Goal: Navigation & Orientation: Find specific page/section

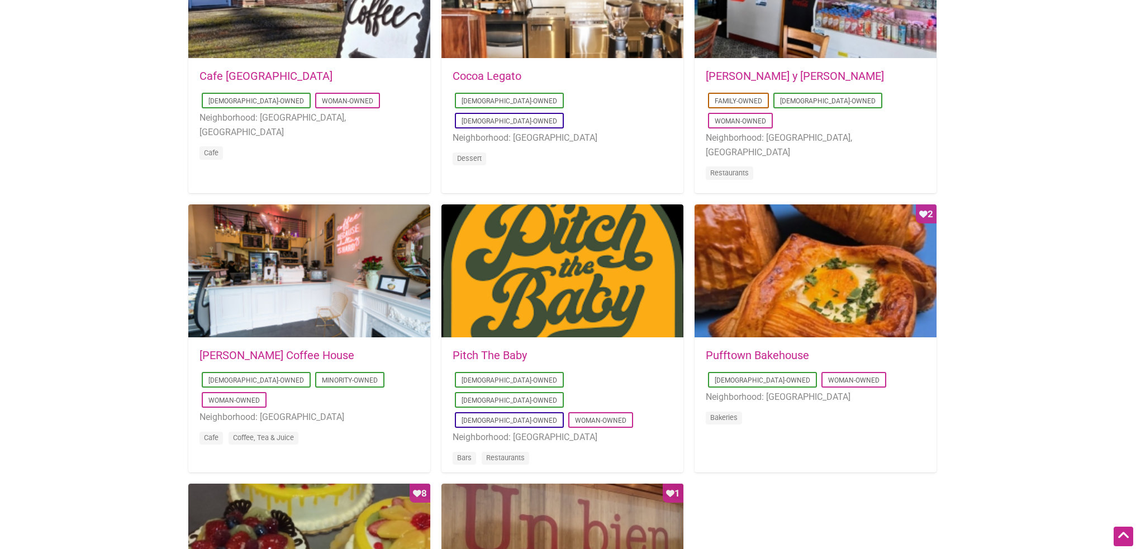
scroll to position [615, 0]
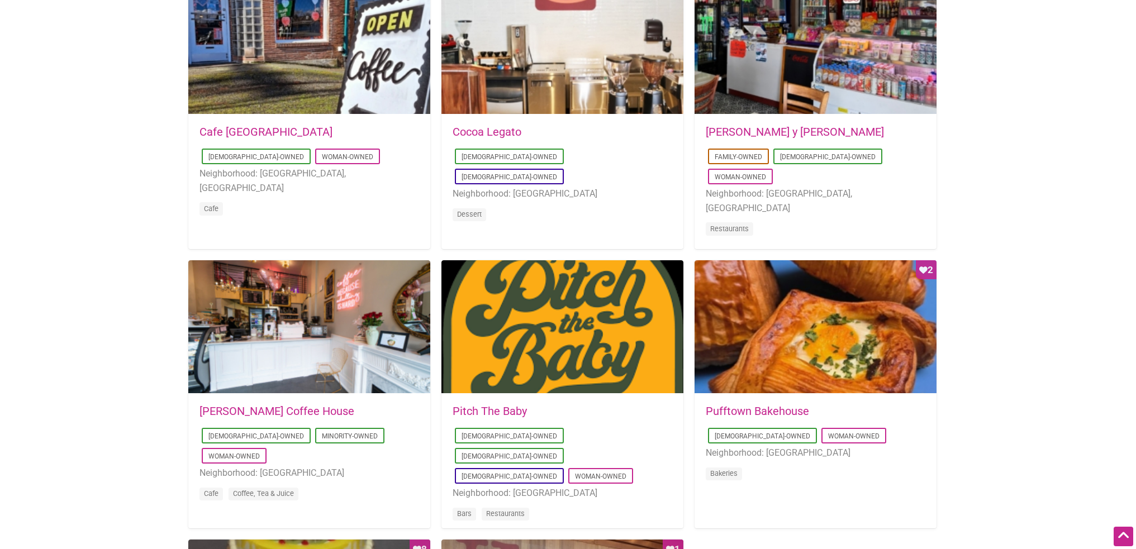
click at [765, 410] on link "Pufftown Bakehouse" at bounding box center [757, 411] width 103 height 13
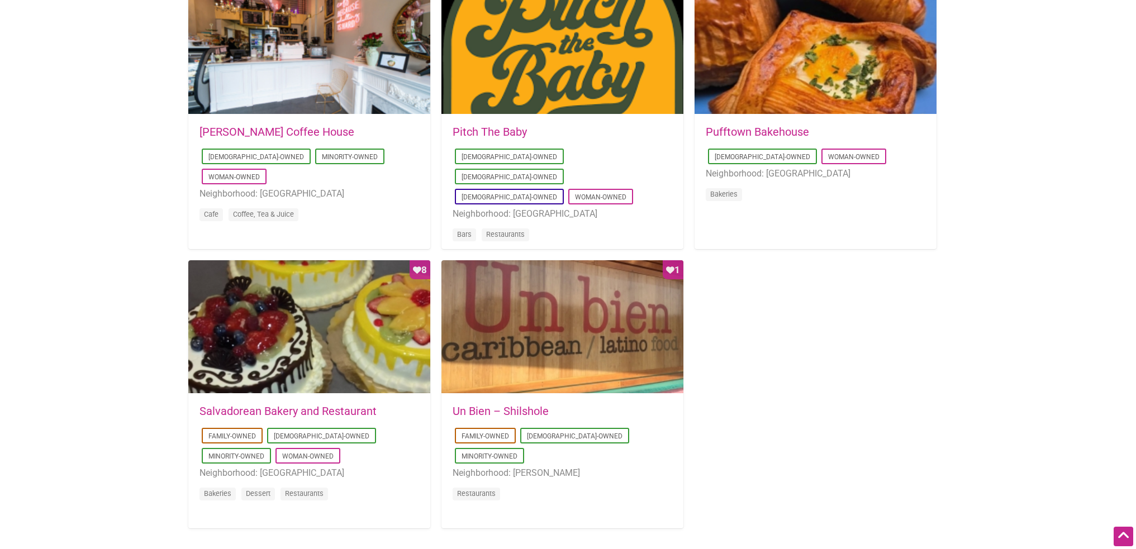
scroll to position [950, 0]
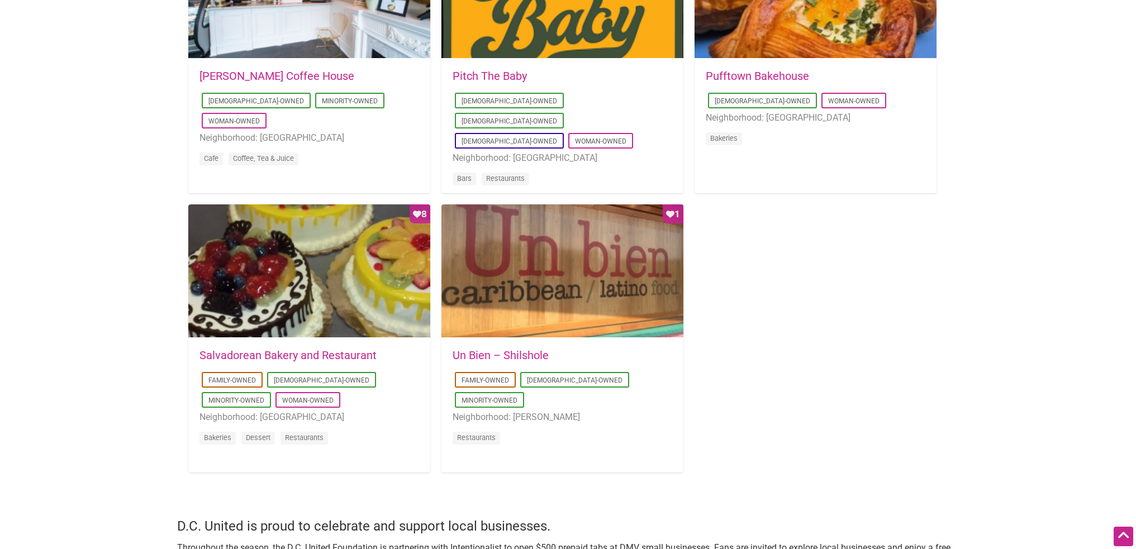
click at [511, 351] on link "Un Bien – Shilshole" at bounding box center [501, 355] width 96 height 13
